Goal: Navigation & Orientation: Find specific page/section

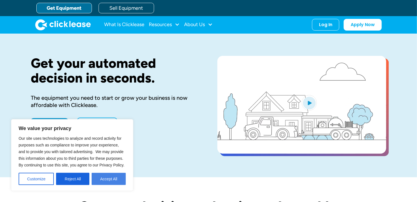
click at [104, 179] on button "Accept All" at bounding box center [109, 179] width 34 height 12
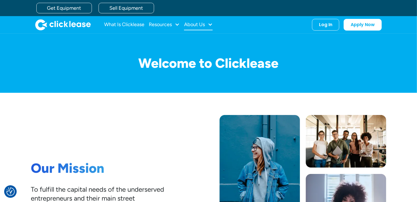
click at [199, 24] on div "About Us" at bounding box center [194, 24] width 21 height 0
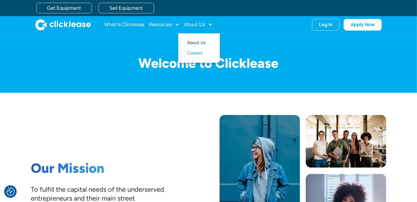
click at [195, 42] on link "About Us" at bounding box center [199, 43] width 24 height 10
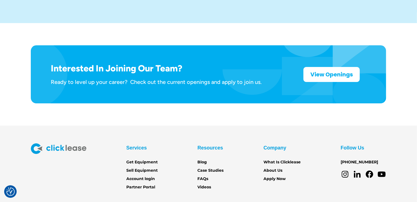
scroll to position [915, 0]
